Goal: Register for event/course

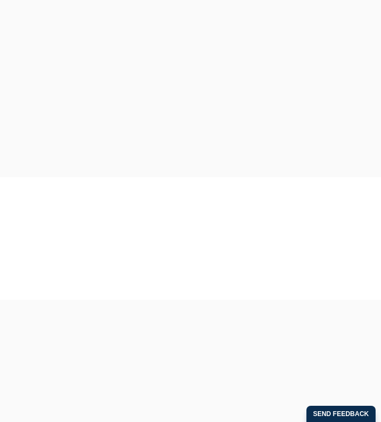
click at [89, 300] on link "Book CPD Programs" at bounding box center [76, 288] width 92 height 23
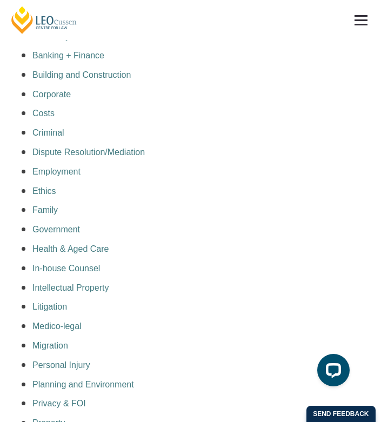
scroll to position [486, 0]
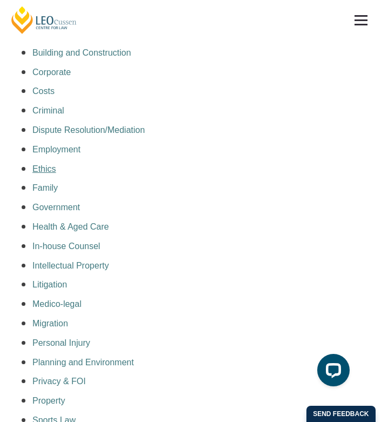
click at [41, 173] on a=pages/cpd-programs&taxons=pages/cpd-programs/practice-area/ethics"] "Ethics" at bounding box center [44, 168] width 24 height 9
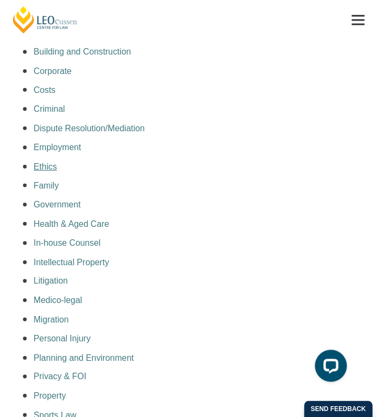
scroll to position [484, 0]
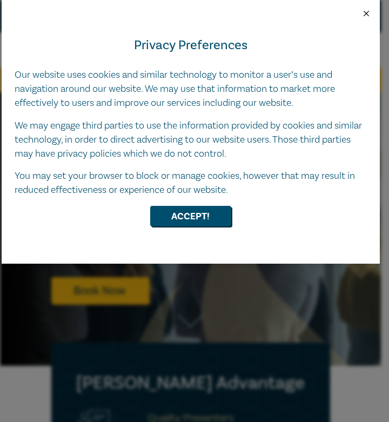
click at [366, 13] on button "Close" at bounding box center [366, 14] width 10 height 10
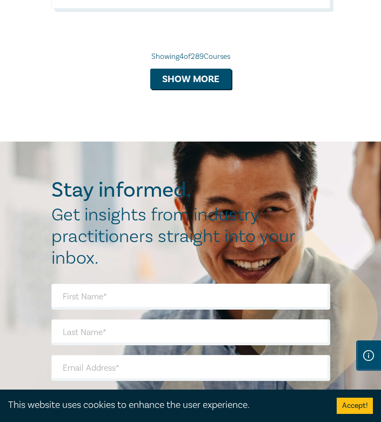
scroll to position [1836, 0]
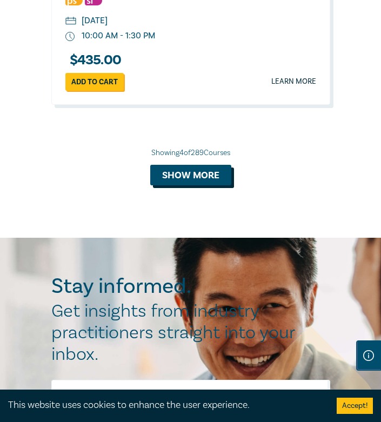
click at [210, 174] on button "Show more" at bounding box center [190, 175] width 81 height 21
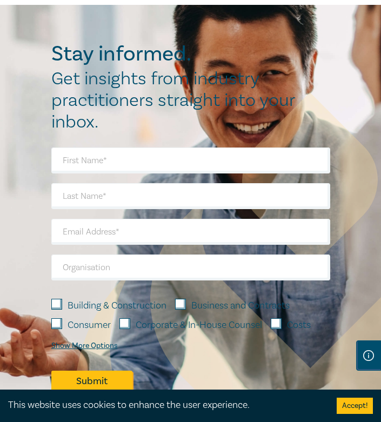
scroll to position [5941, 0]
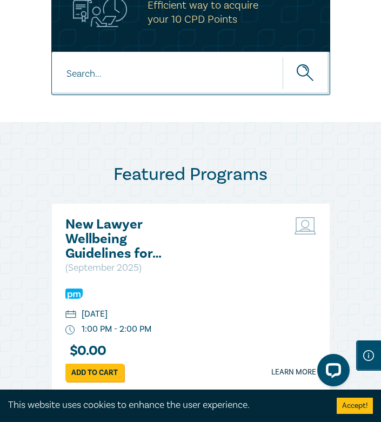
scroll to position [594, 0]
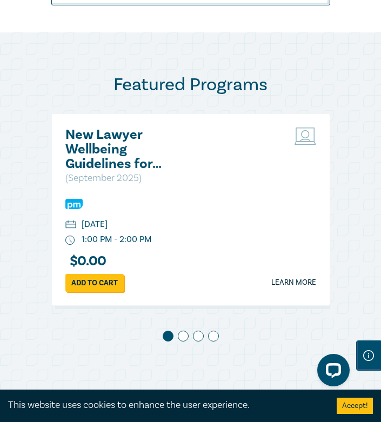
click at [185, 332] on span at bounding box center [183, 336] width 11 height 11
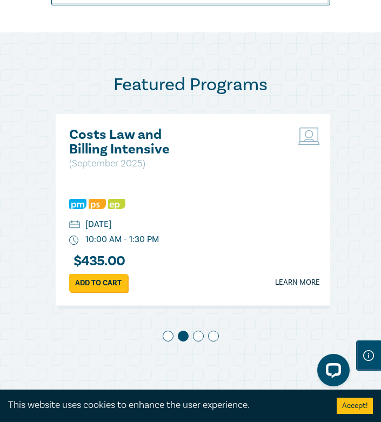
scroll to position [0, 292]
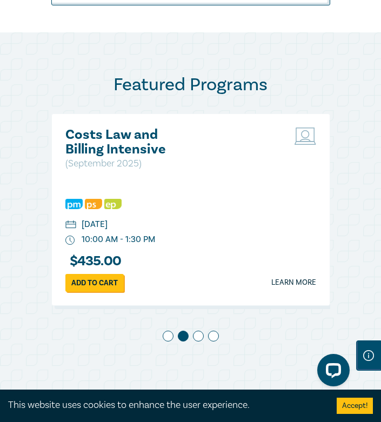
click at [196, 339] on span at bounding box center [198, 336] width 11 height 11
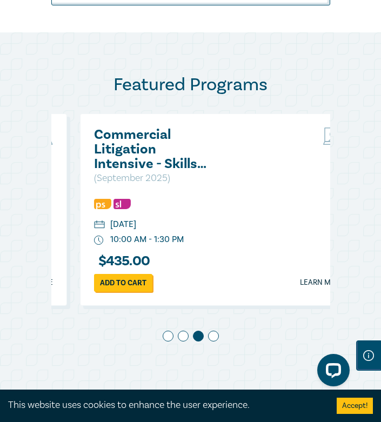
scroll to position [0, 583]
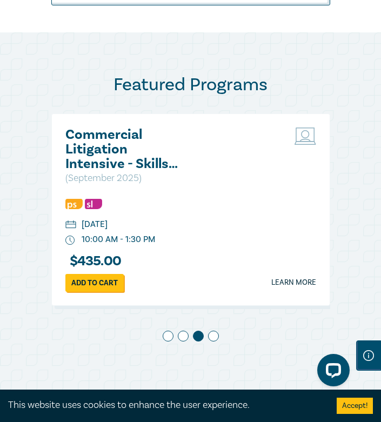
click at [161, 167] on h2 "Commercial Litigation Intensive - Skills and Strategies for Success in Commerci…" at bounding box center [123, 149] width 116 height 44
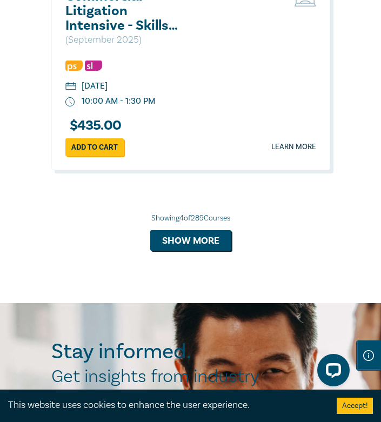
scroll to position [1770, 0]
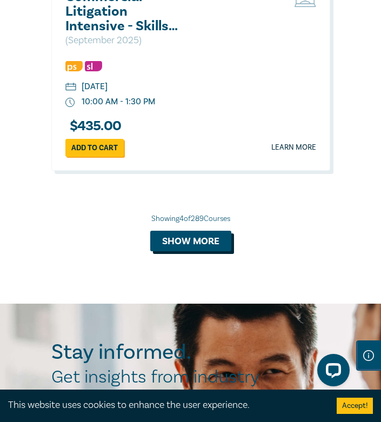
click at [186, 242] on button "Show more" at bounding box center [190, 241] width 81 height 21
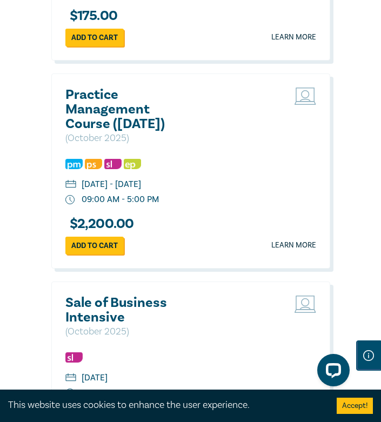
scroll to position [2688, 0]
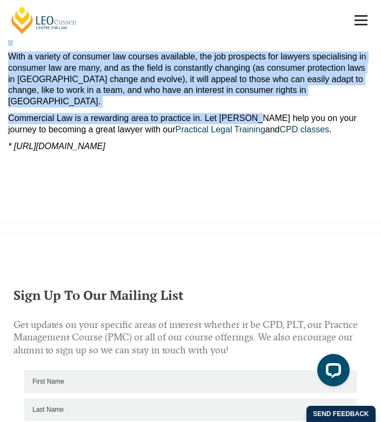
scroll to position [648, 0]
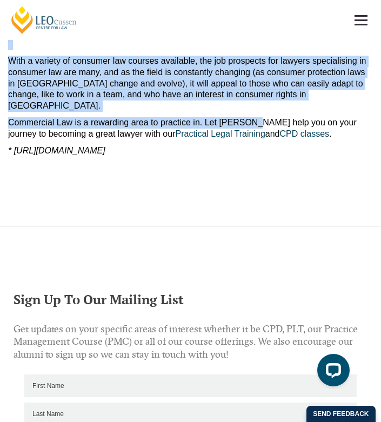
drag, startPoint x: 9, startPoint y: 139, endPoint x: 264, endPoint y: 145, distance: 255.0
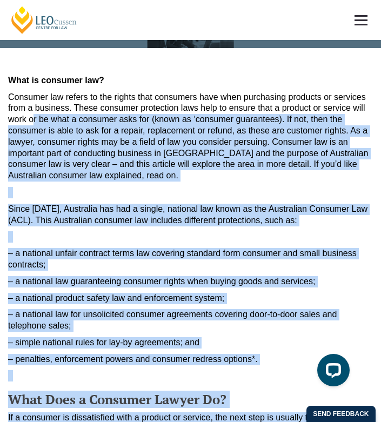
scroll to position [54, 0]
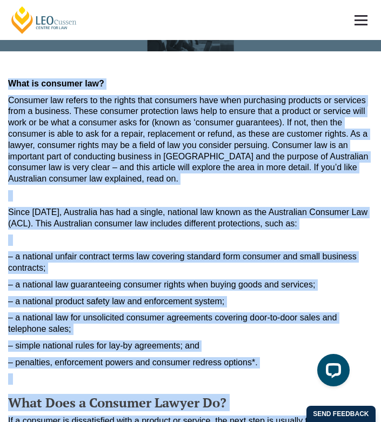
drag, startPoint x: 308, startPoint y: 127, endPoint x: 10, endPoint y: 82, distance: 301.0
click at [10, 82] on article "What is consumer law? Consumer law refers to the rights that consumers have whe…" at bounding box center [190, 414] width 365 height 672
copy article "What is consumer law? Consumer law refers to the rights that consumers have whe…"
click at [180, 177] on p "Consumer law refers to the rights that consumers have when purchasing products …" at bounding box center [190, 140] width 365 height 90
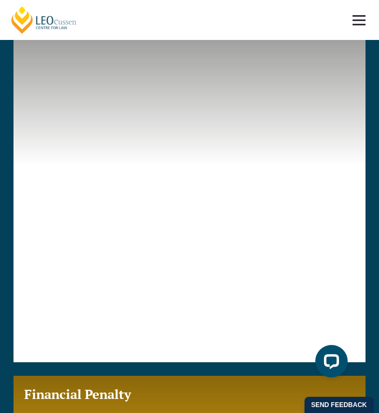
scroll to position [1620, 0]
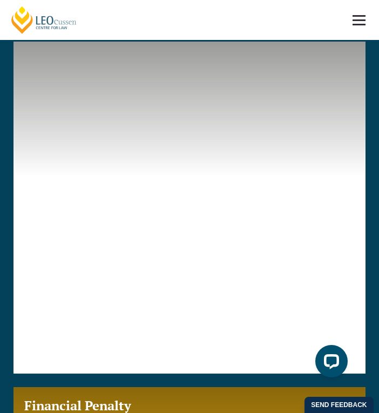
click at [190, 178] on link at bounding box center [190, 188] width 352 height 292
